Goal: Navigation & Orientation: Find specific page/section

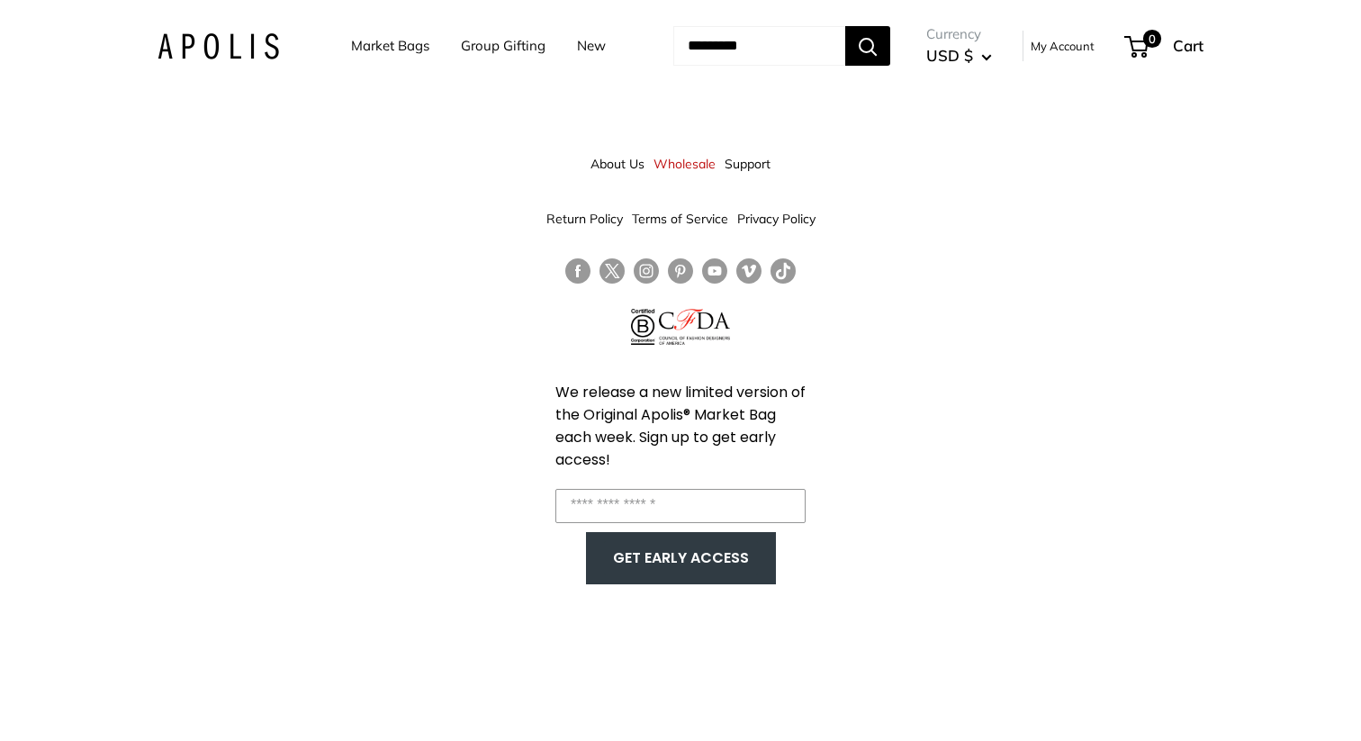
click at [372, 45] on link "Market Bags" at bounding box center [390, 45] width 78 height 25
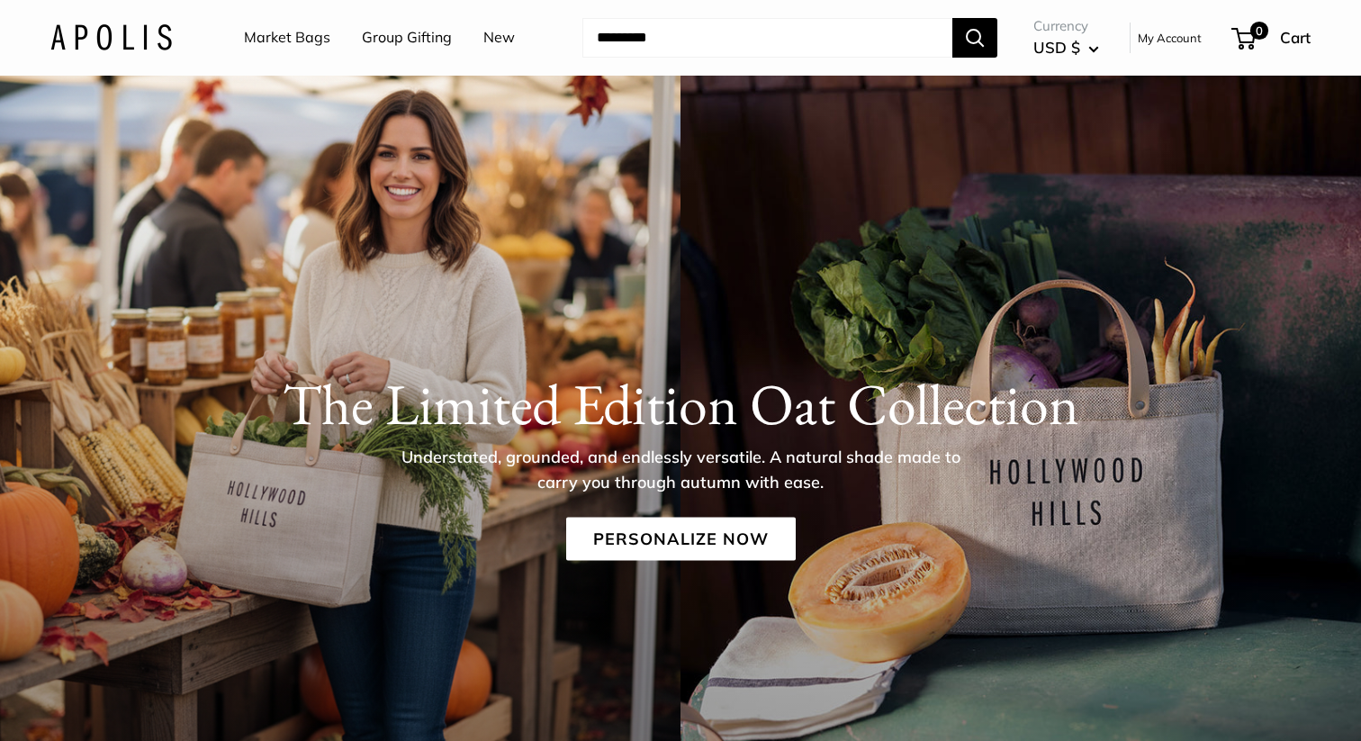
click at [488, 37] on link "New" at bounding box center [498, 37] width 31 height 27
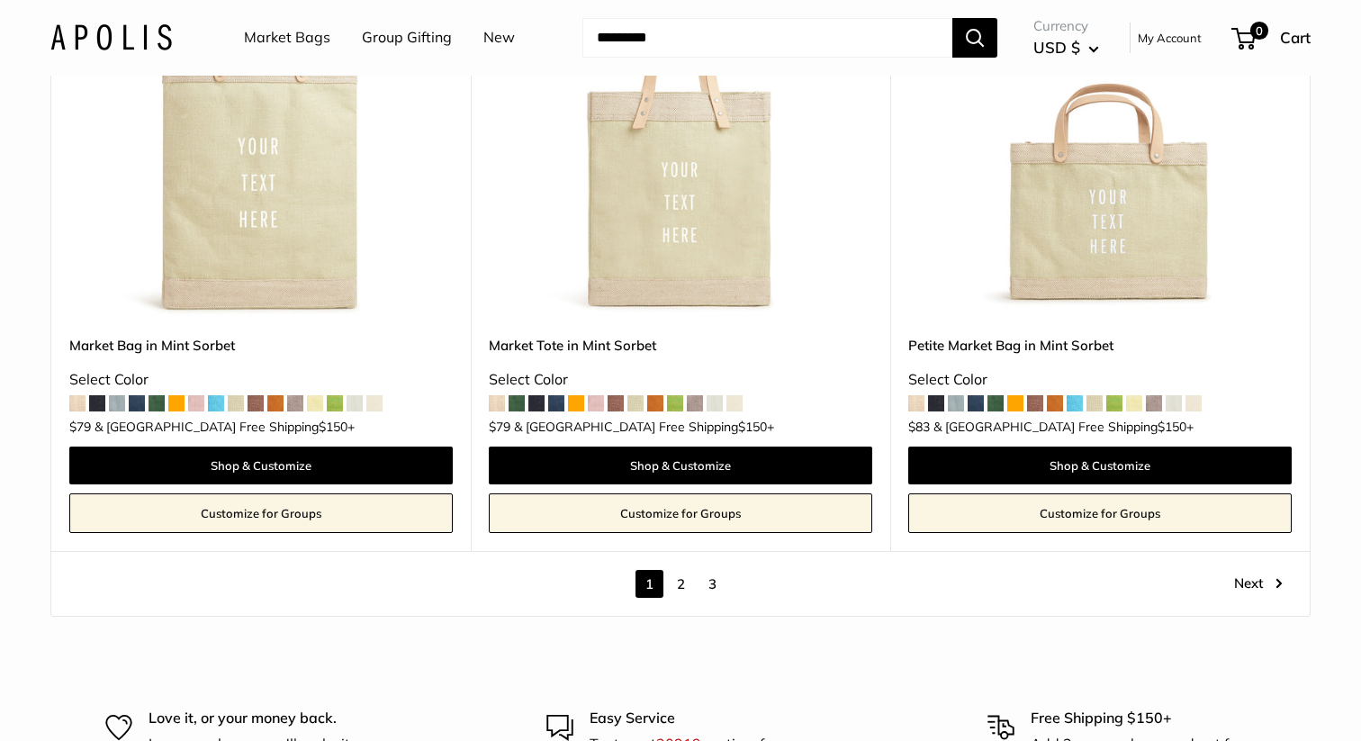
scroll to position [10176, 0]
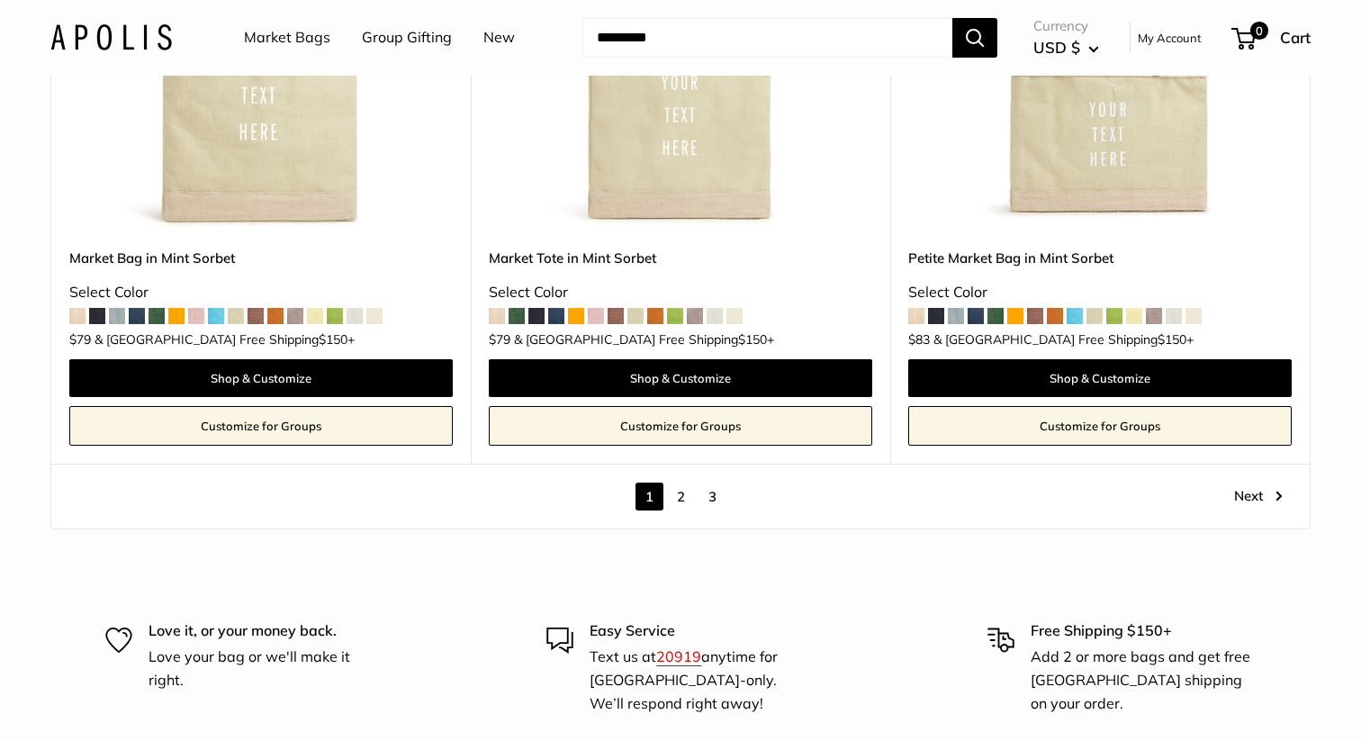
click at [683, 505] on link "2" at bounding box center [681, 496] width 28 height 28
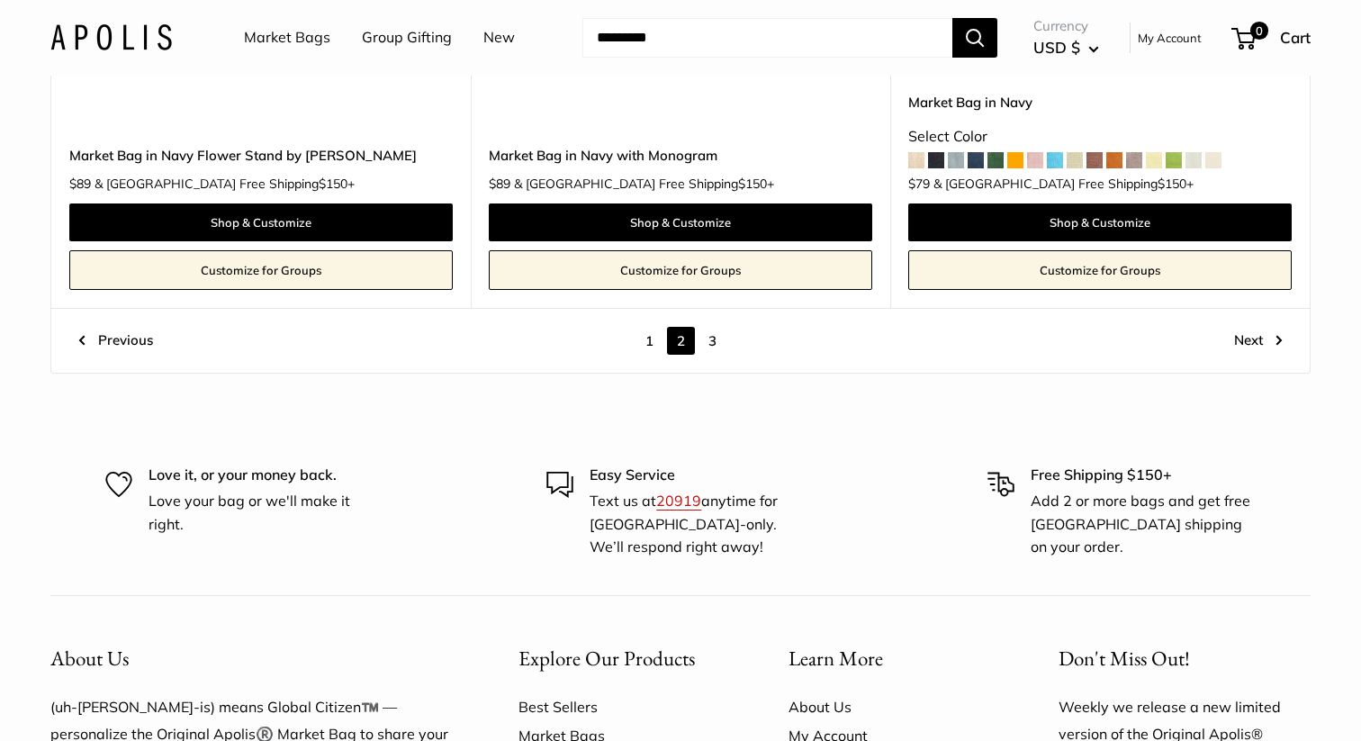
scroll to position [10154, 0]
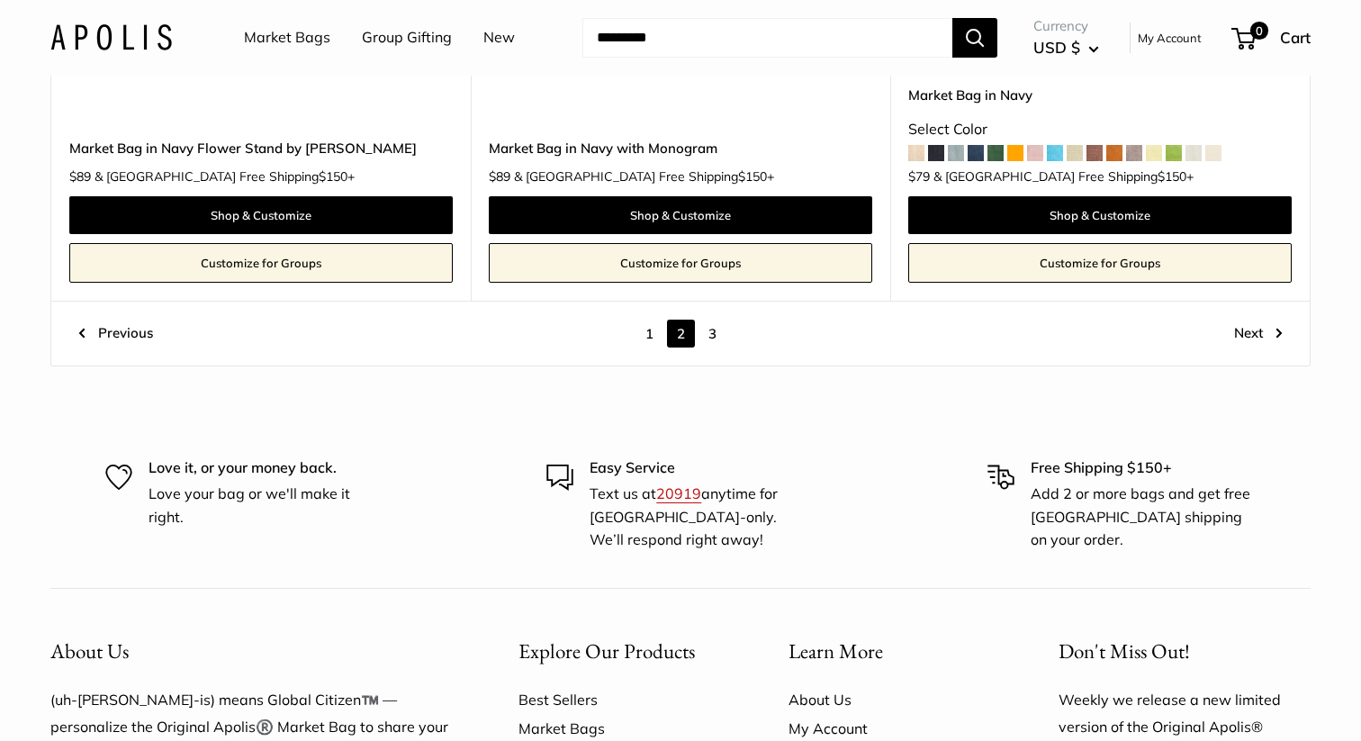
click at [712, 319] on link "3" at bounding box center [712, 333] width 28 height 28
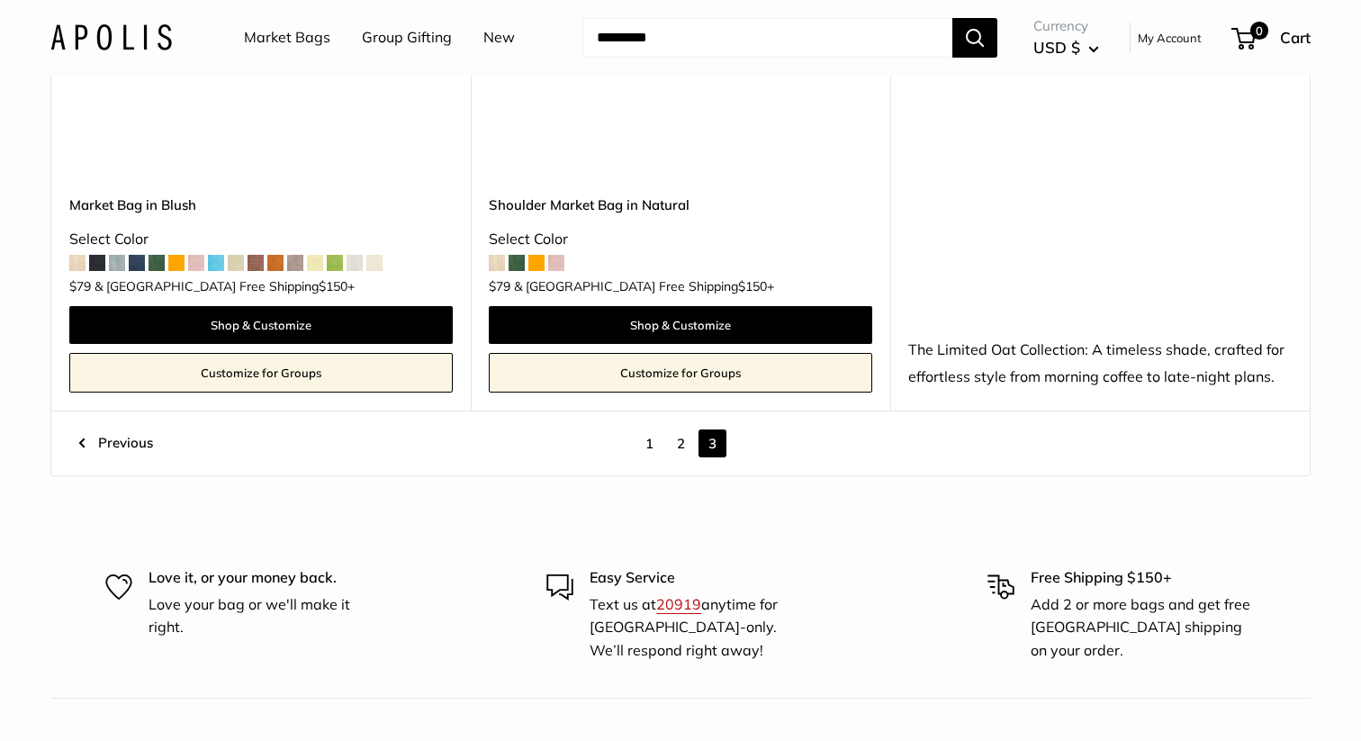
scroll to position [5029, 0]
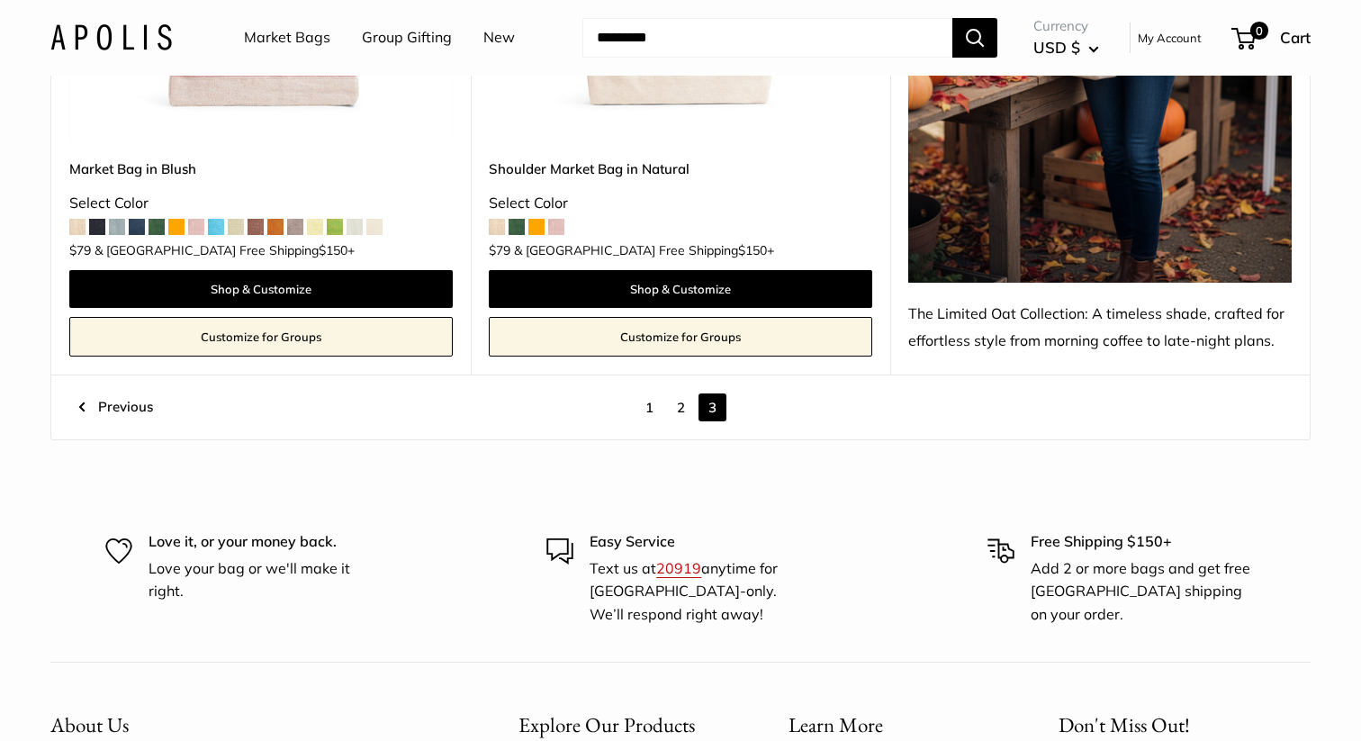
click at [651, 404] on link "1" at bounding box center [649, 407] width 28 height 28
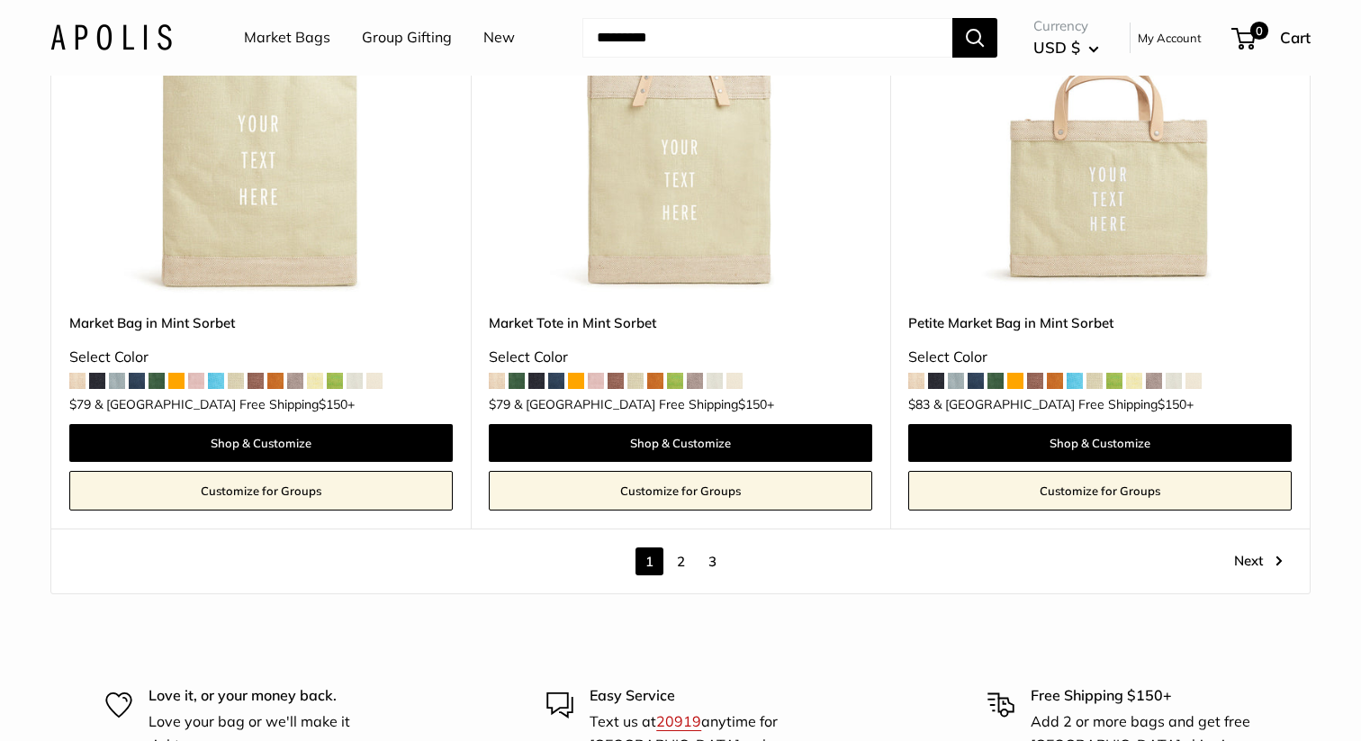
scroll to position [10194, 0]
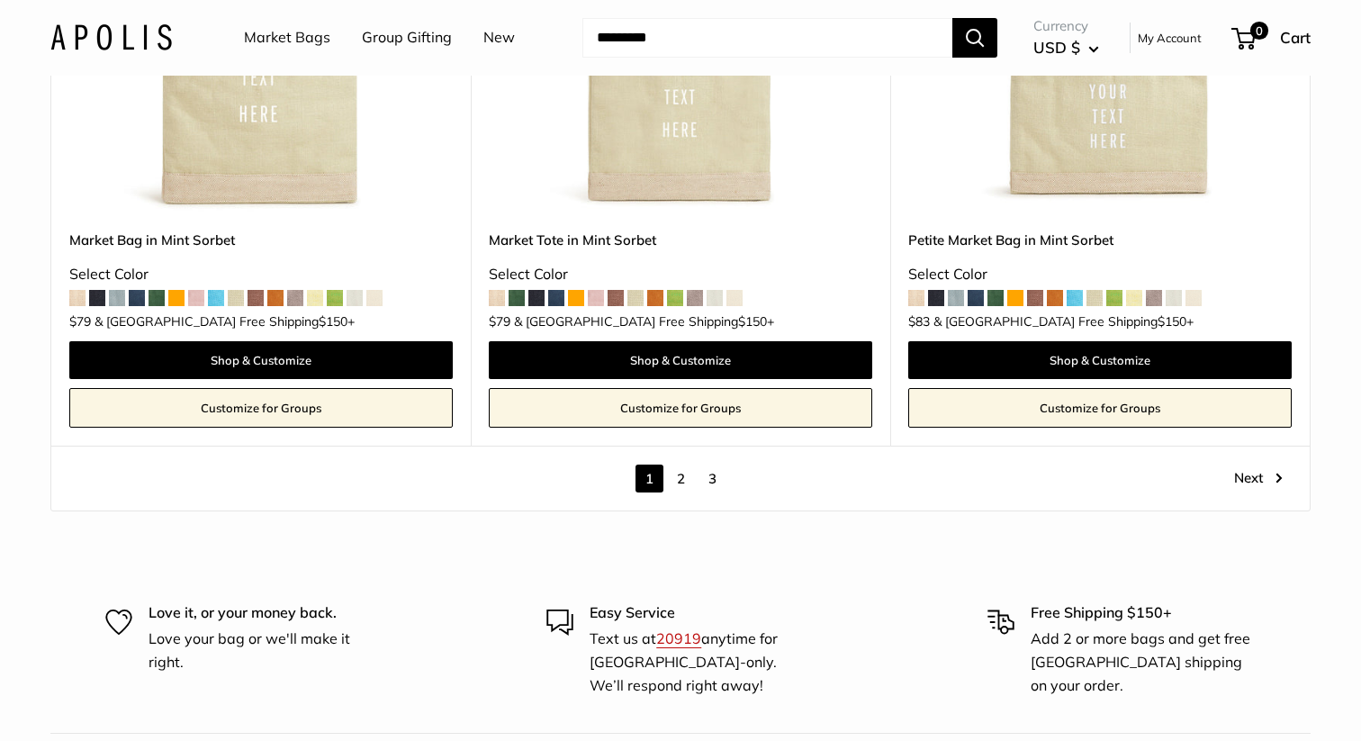
click at [681, 481] on link "2" at bounding box center [681, 478] width 28 height 28
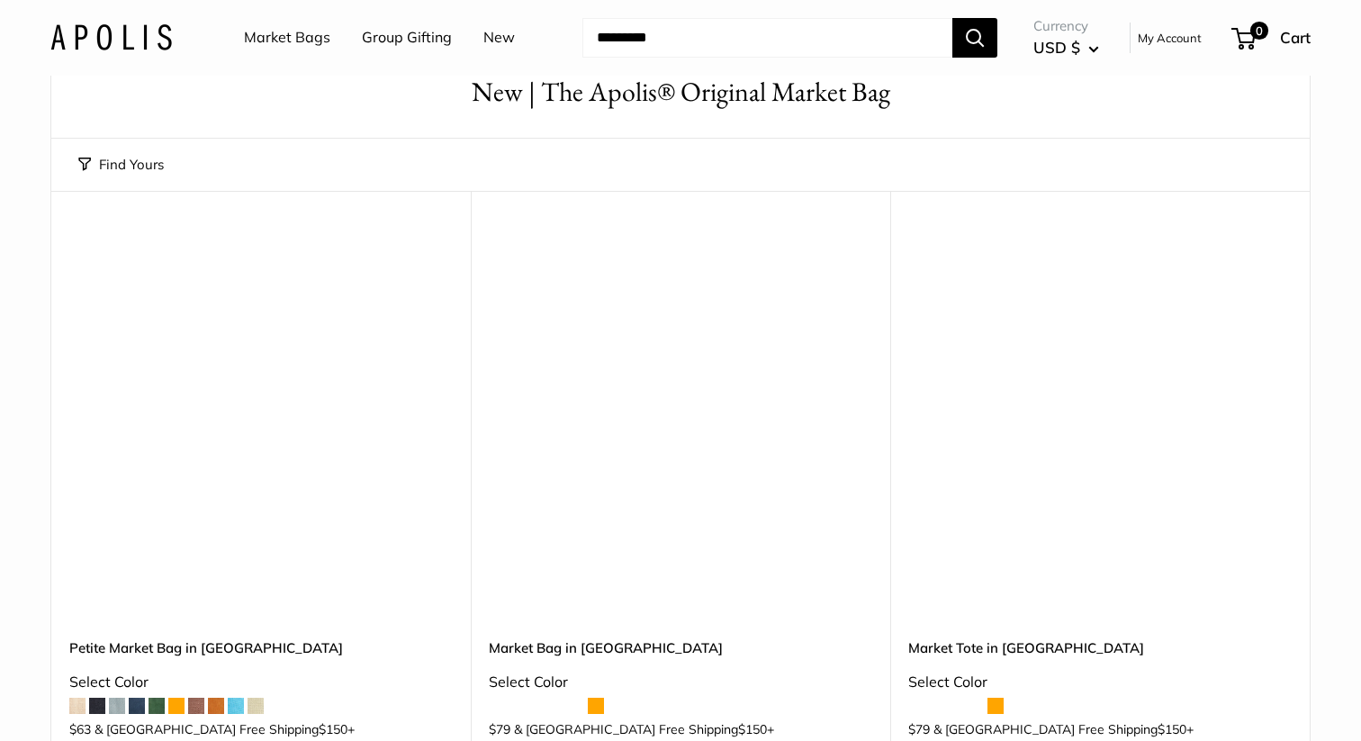
scroll to position [22, 0]
